Goal: Task Accomplishment & Management: Use online tool/utility

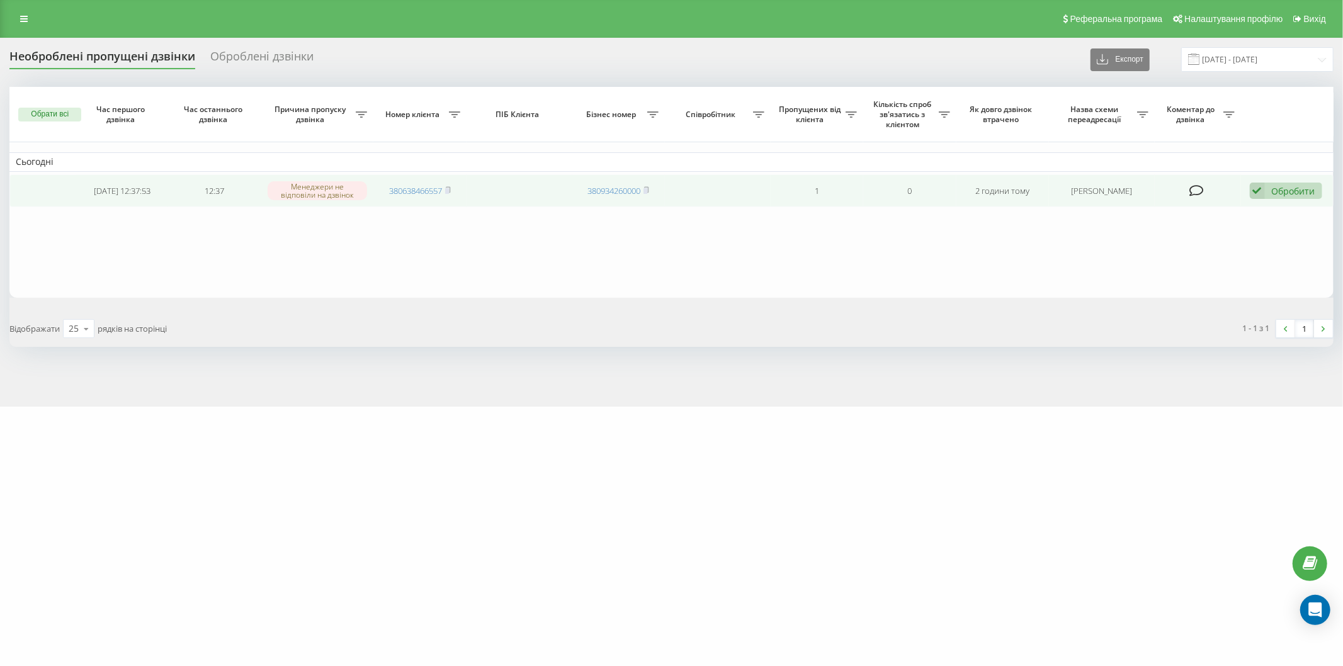
click at [1295, 191] on div "Обробити" at bounding box center [1293, 191] width 43 height 12
click at [1260, 238] on span "Зв'язався з клієнтом за допомогою іншого каналу" at bounding box center [1203, 233] width 215 height 12
